Goal: Task Accomplishment & Management: Complete application form

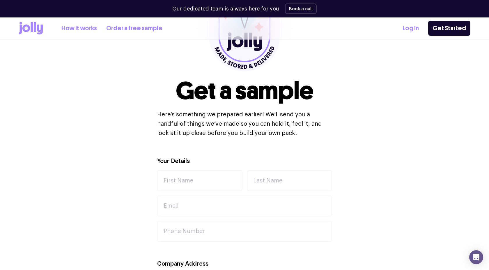
scroll to position [93, 0]
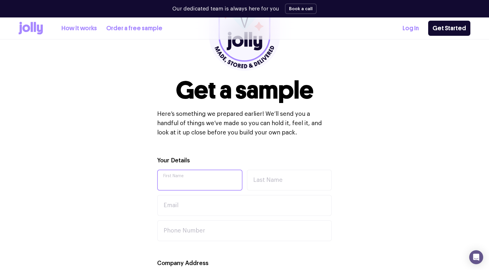
click at [181, 176] on input "First Name" at bounding box center [199, 180] width 85 height 21
type input "olssson"
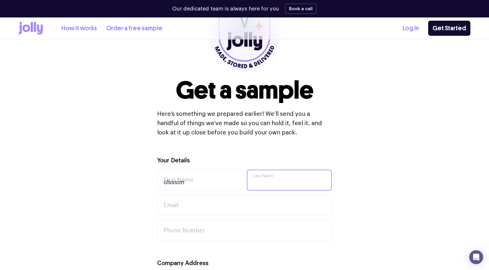
type input "gemini"
type input "[PERSON_NAME][EMAIL_ADDRESS][DOMAIN_NAME]"
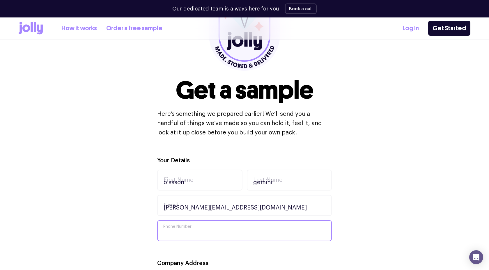
type input "0493056784"
type input "22 seaward loop"
type input "Sorrento"
type input "6020"
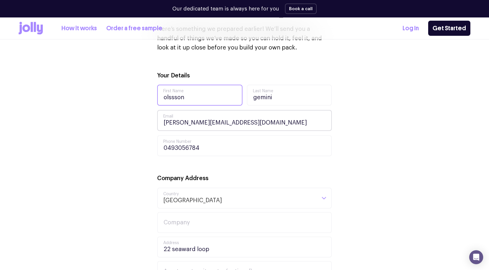
scroll to position [179, 0]
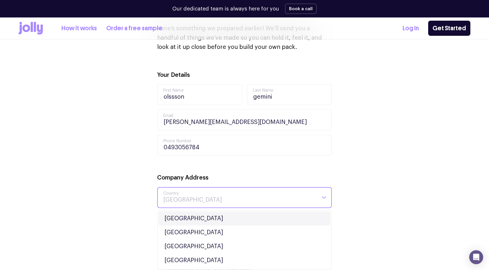
click at [204, 193] on input "Search for option" at bounding box center [239, 198] width 153 height 20
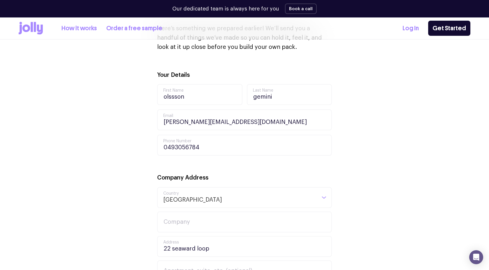
click at [140, 202] on div "Your Details olssson First Name gemini Last Name [PERSON_NAME][EMAIL_ADDRESS][D…" at bounding box center [244, 260] width 451 height 380
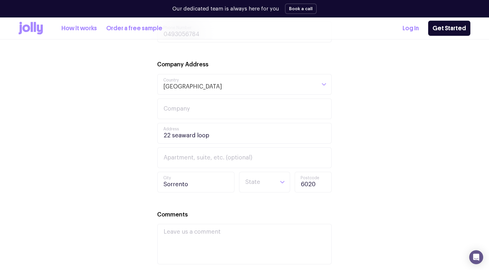
scroll to position [298, 0]
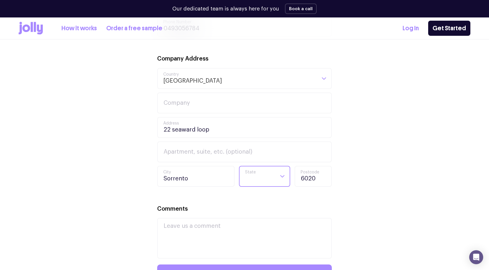
click at [265, 174] on input "Search for option" at bounding box center [260, 176] width 30 height 20
click at [253, 241] on li "WA" at bounding box center [264, 240] width 48 height 14
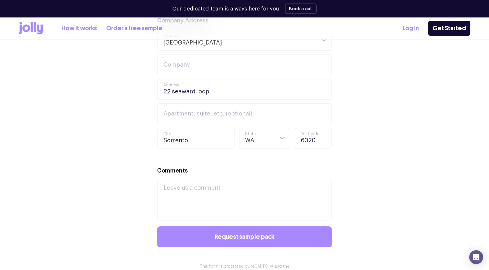
scroll to position [337, 0]
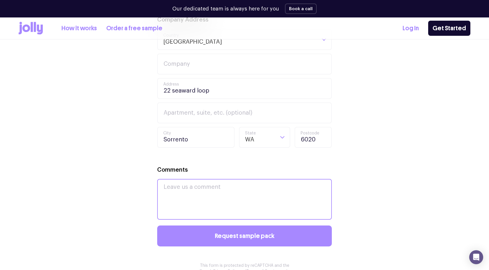
click at [251, 196] on textarea "Comments" at bounding box center [244, 199] width 175 height 41
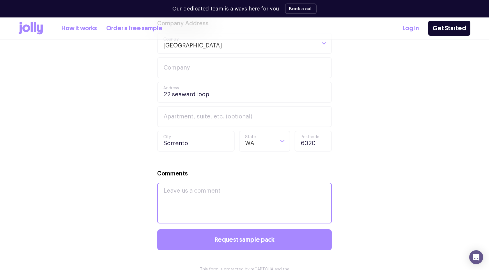
scroll to position [336, 0]
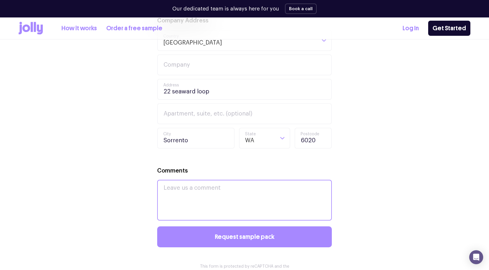
paste textarea "I hope you're having a great day! I'm reaching out because I'm so excited about…"
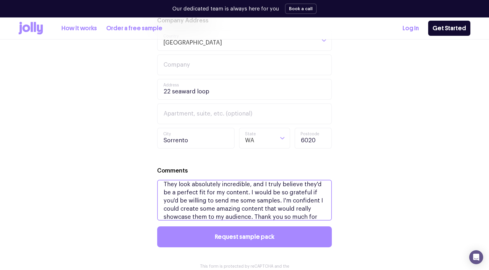
scroll to position [24, 0]
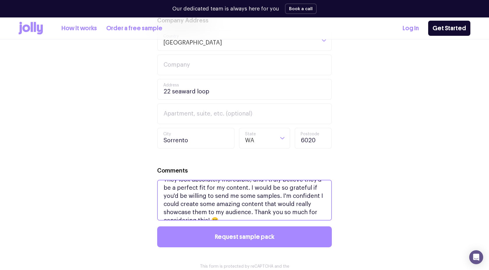
click at [188, 213] on textarea "I hope you're having a great day! I'm reaching out because I'm so excited about…" at bounding box center [244, 200] width 175 height 41
click at [191, 212] on textarea "I hope you're having a great day! I'm reaching out because I'm so excited about…" at bounding box center [244, 200] width 175 height 41
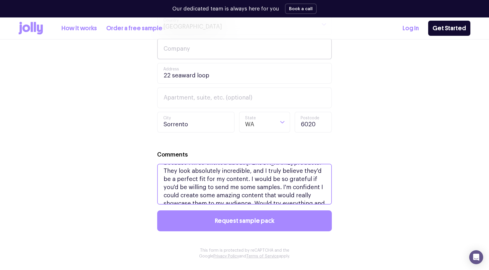
scroll to position [20, 0]
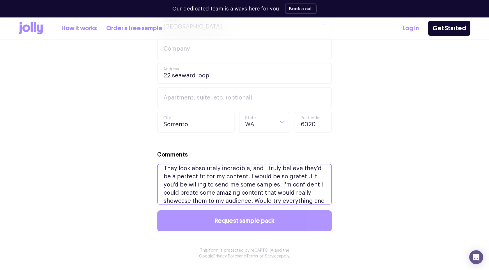
type textarea "I hope you're having a great day! I'm reaching out because I'm so excited about…"
click at [206, 225] on button "Request sample pack" at bounding box center [244, 220] width 175 height 21
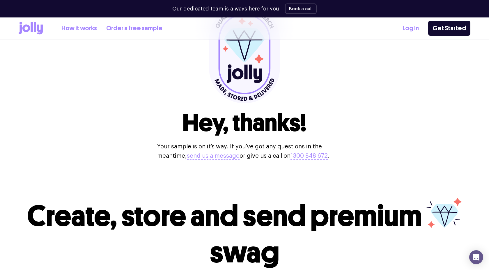
scroll to position [32, 0]
